Goal: Obtain resource: Download file/media

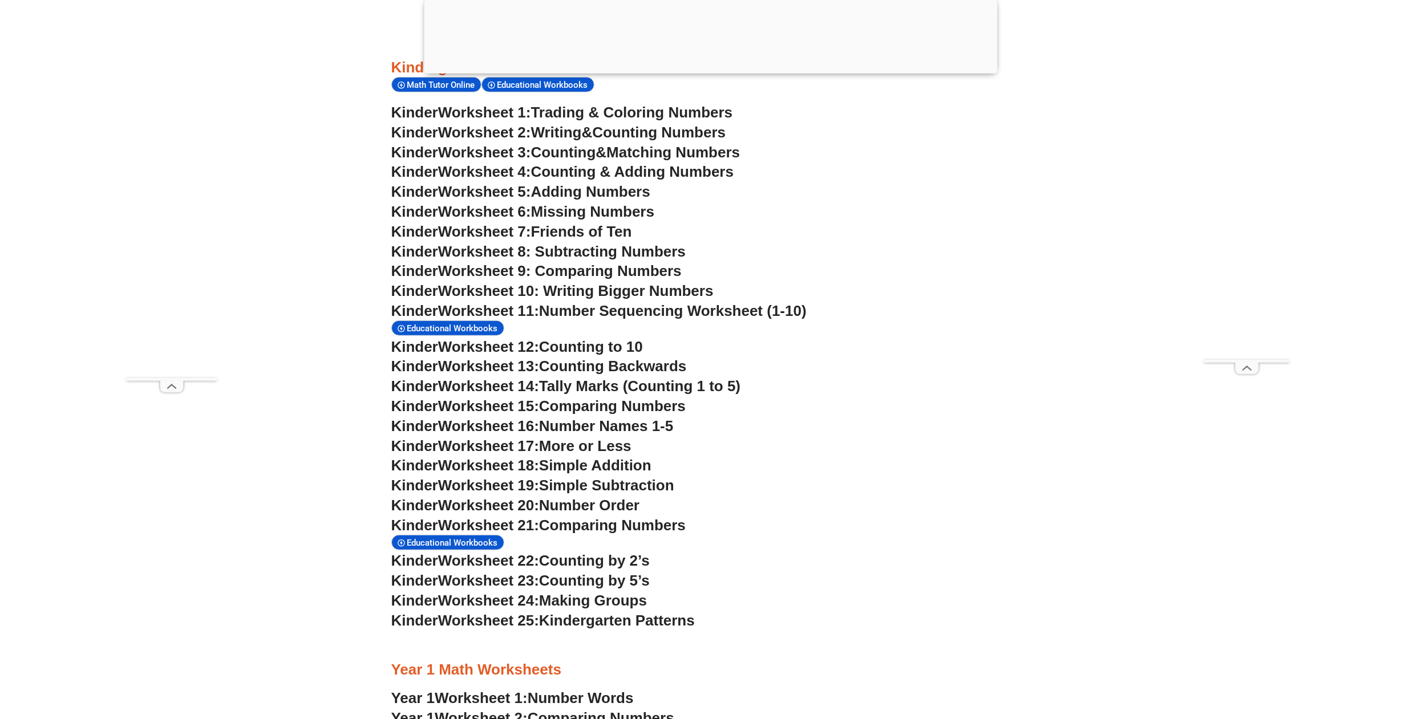
scroll to position [653, 0]
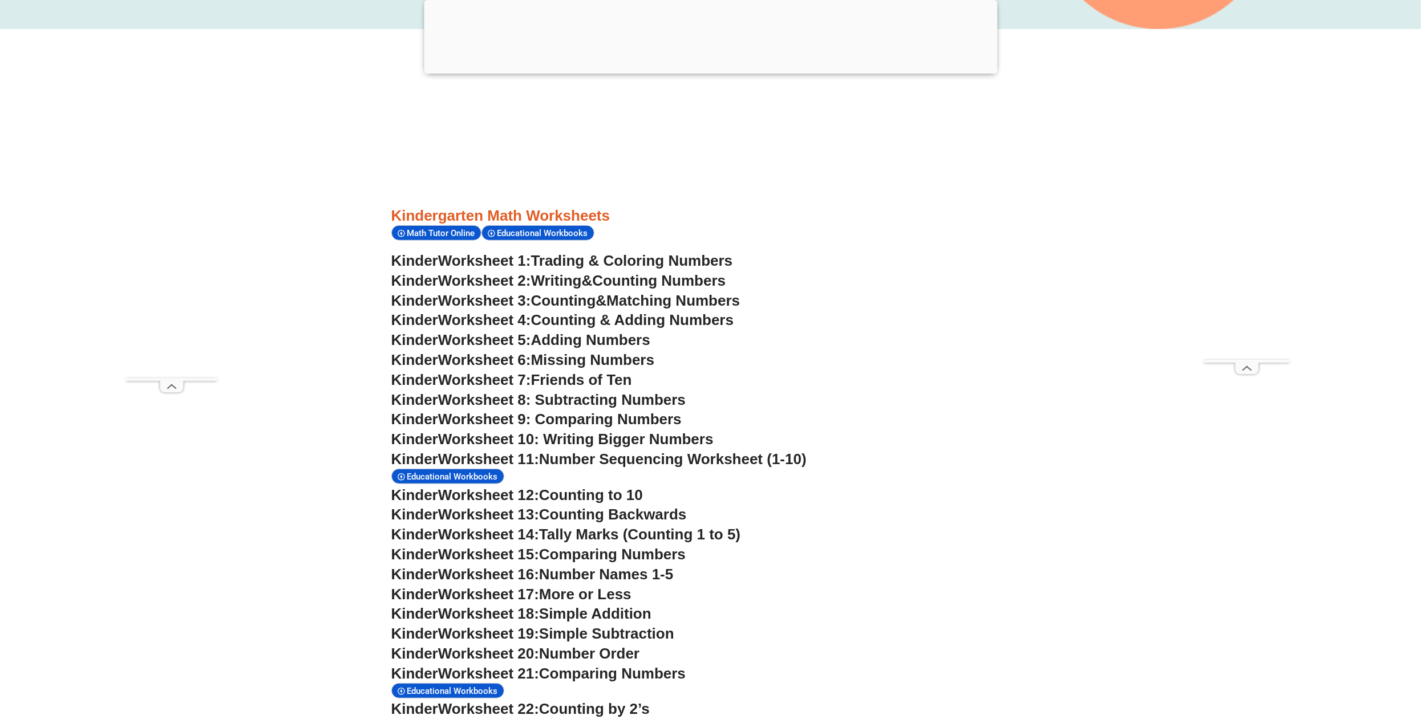
click at [508, 342] on span "Worksheet 5:" at bounding box center [484, 339] width 93 height 17
click at [592, 361] on span "Missing Numbers" at bounding box center [593, 359] width 124 height 17
click at [612, 382] on span "Friends of Ten" at bounding box center [581, 379] width 101 height 17
click at [602, 423] on span "Worksheet 9: Comparing Numbers" at bounding box center [560, 419] width 244 height 17
click at [692, 300] on span "Matching Numbers" at bounding box center [672, 300] width 133 height 17
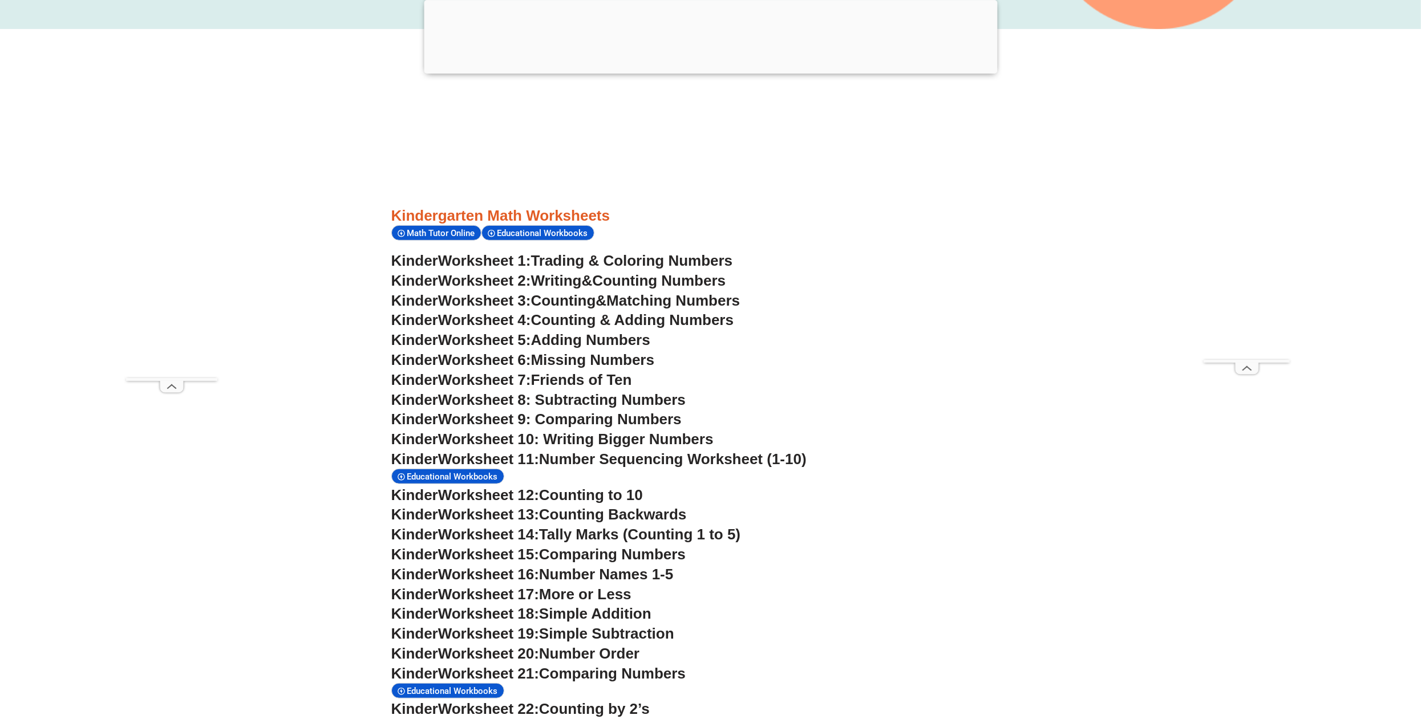
click at [658, 280] on span "Counting Numbers" at bounding box center [658, 280] width 133 height 17
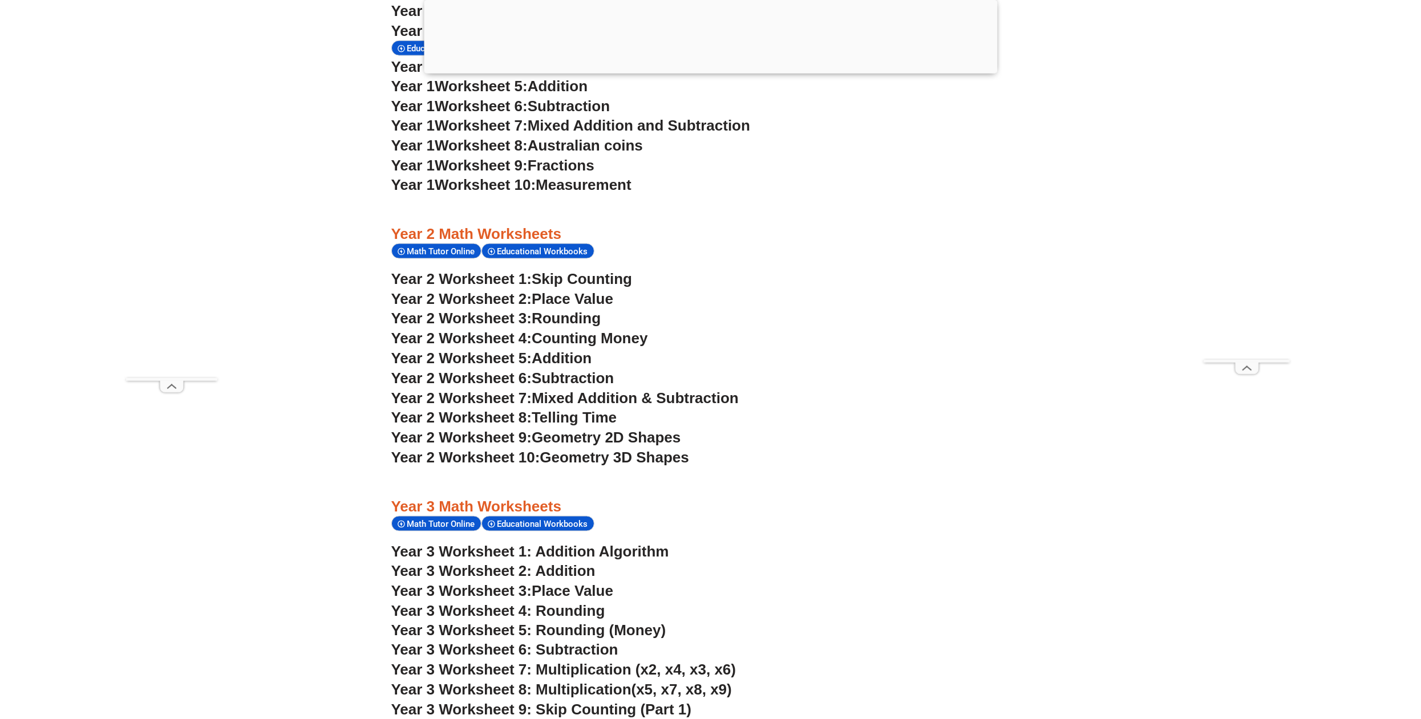
scroll to position [1602, 0]
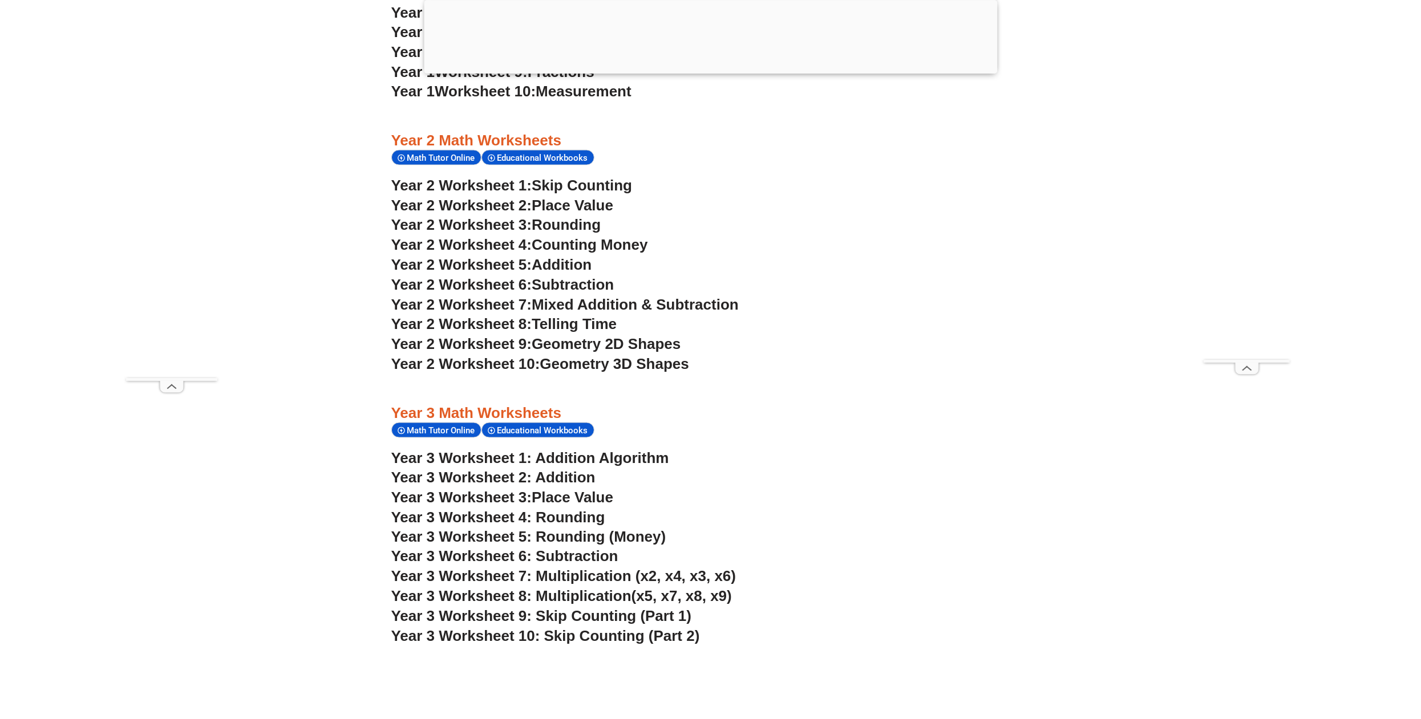
click at [611, 246] on span "Counting Money" at bounding box center [590, 244] width 116 height 17
click at [613, 301] on span "Mixed Addition & Subtraction" at bounding box center [635, 304] width 207 height 17
